Goal: Find specific page/section: Find specific page/section

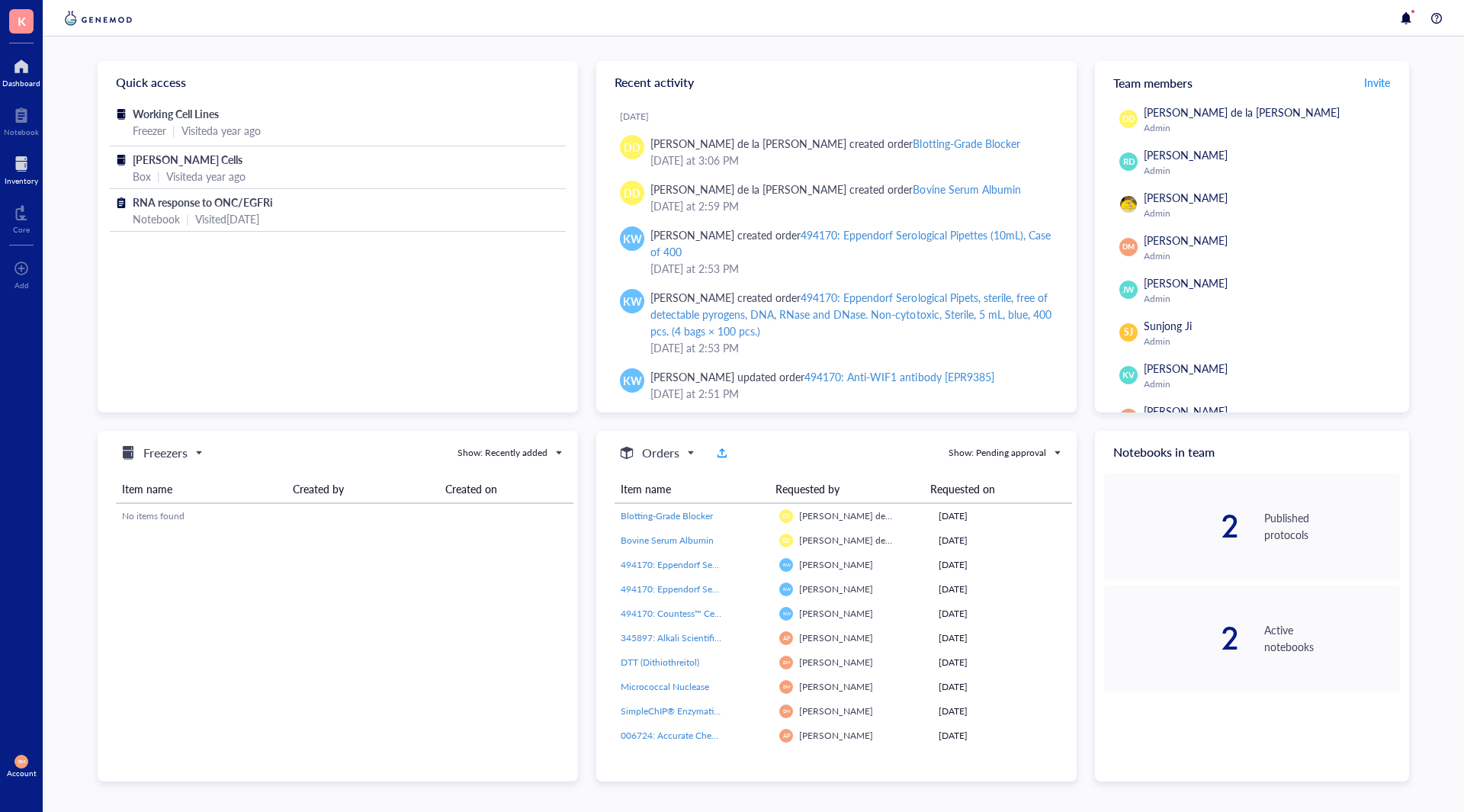
click at [1, 177] on div "Inventory" at bounding box center [21, 168] width 43 height 43
click at [9, 153] on div at bounding box center [21, 164] width 34 height 25
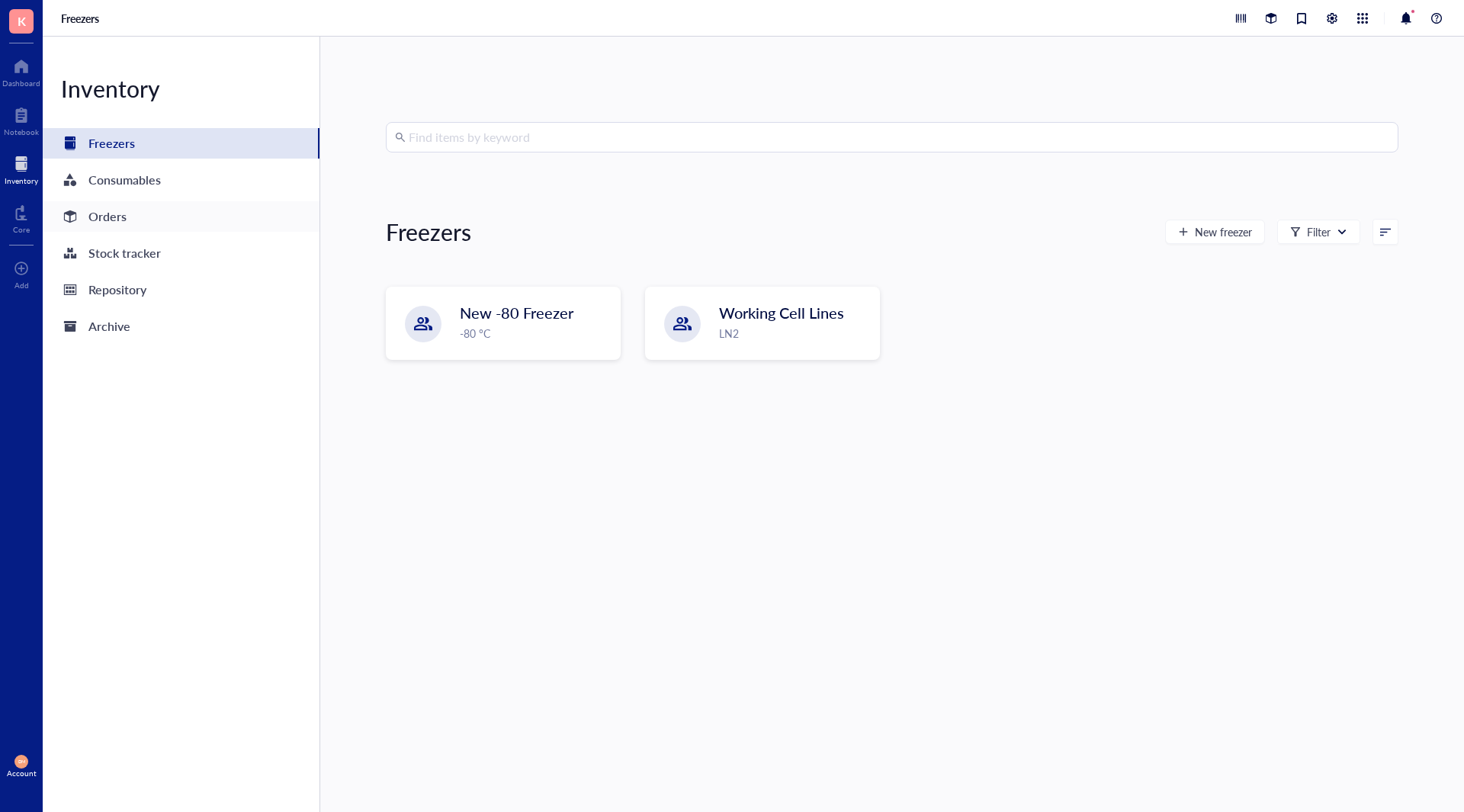
click at [137, 217] on div "Orders" at bounding box center [181, 216] width 276 height 31
